Goal: Check status: Check status

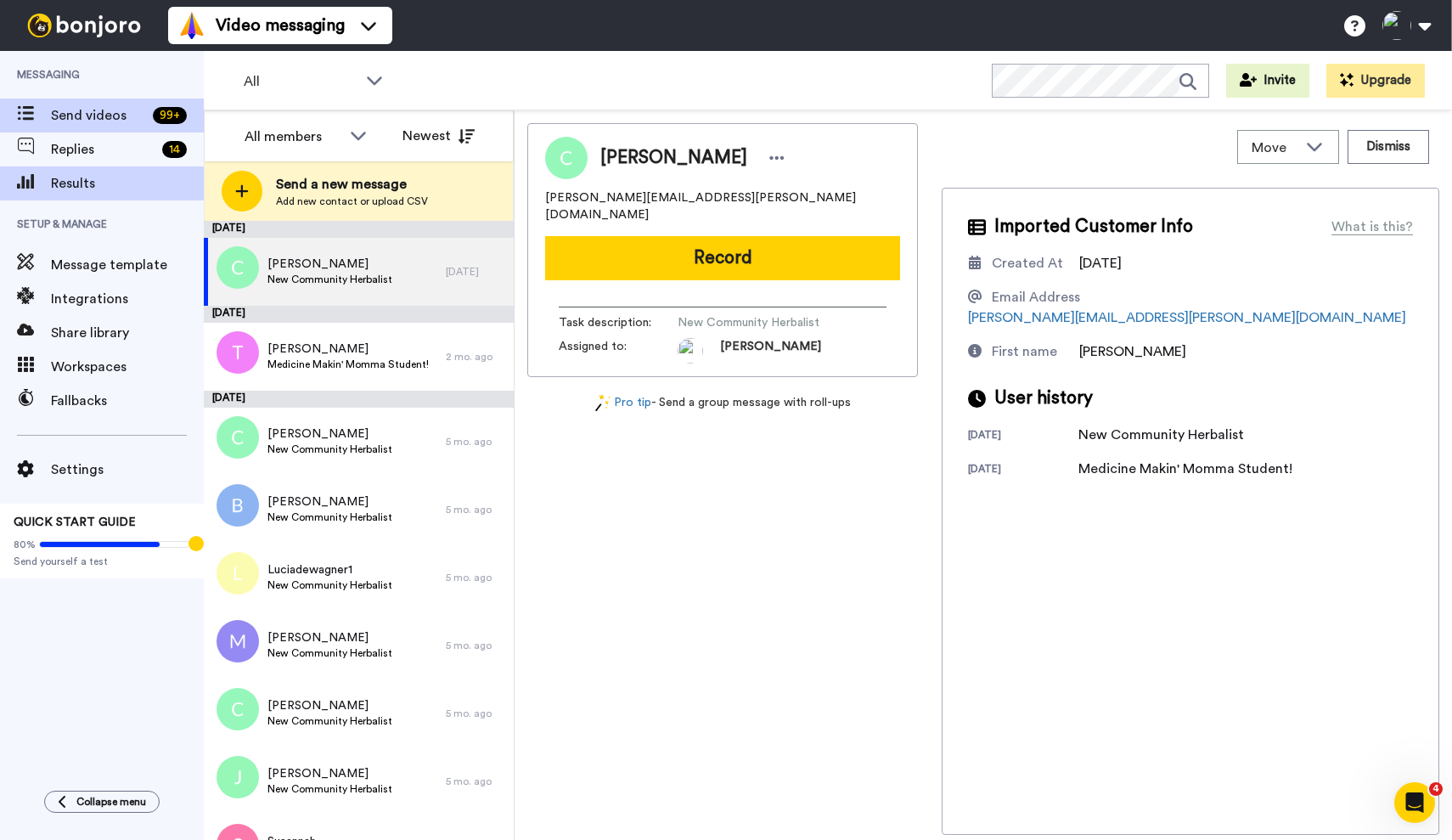
click at [130, 181] on span "Results" at bounding box center [127, 183] width 153 height 20
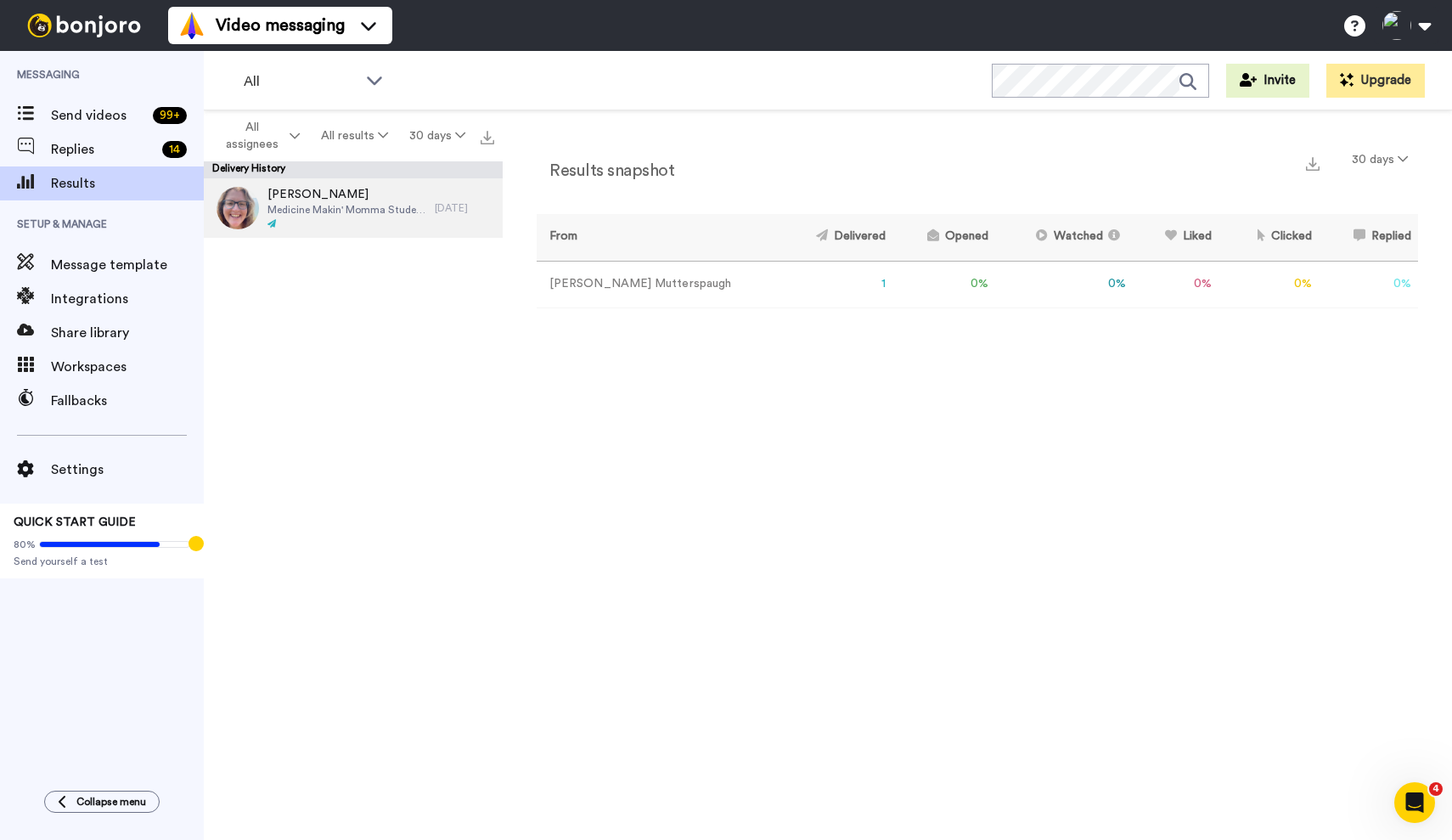
click at [344, 213] on span "Medicine Makin' Momma Student!" at bounding box center [347, 210] width 159 height 14
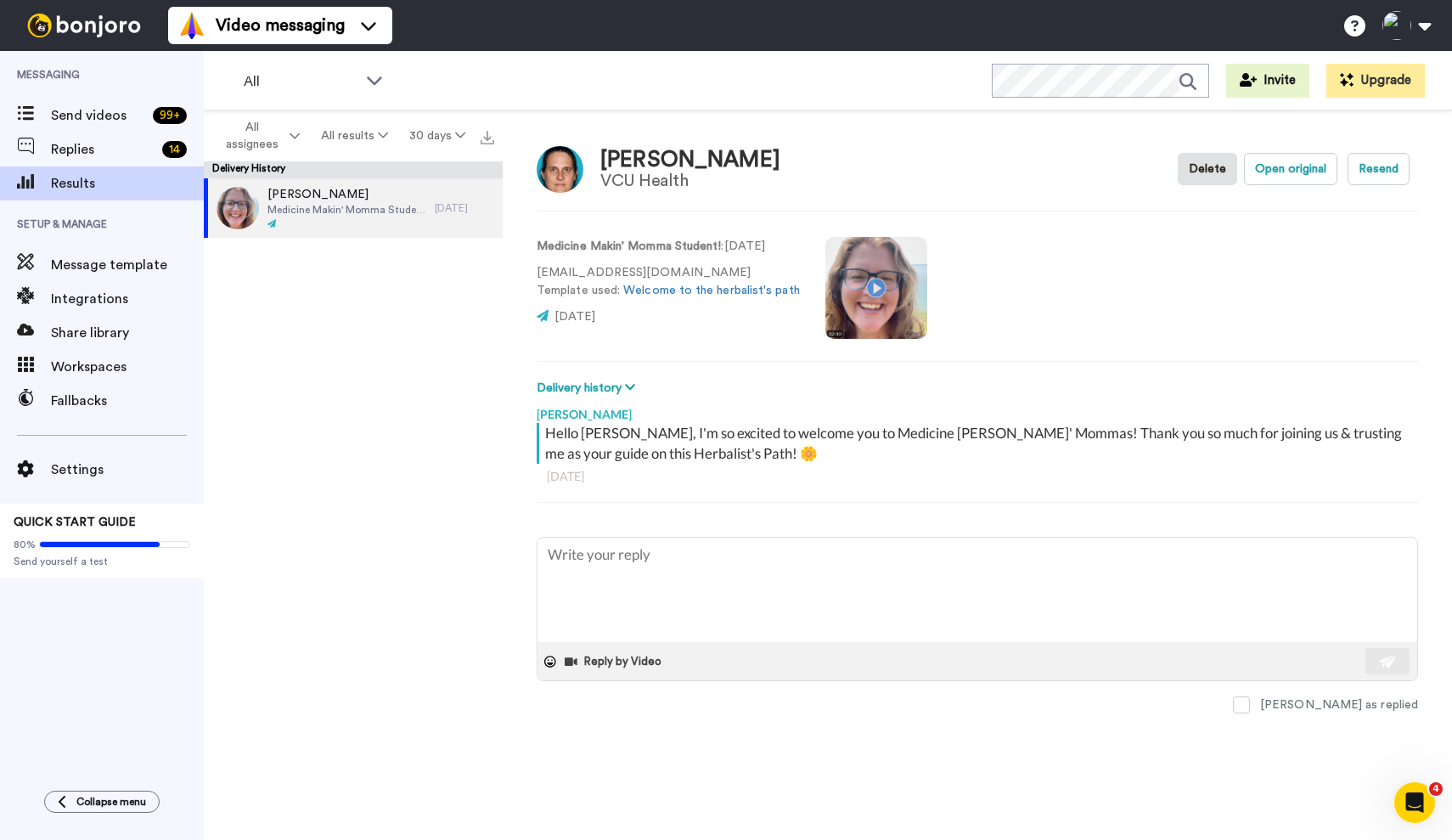
type textarea "x"
